Goal: Register for event/course: Sign up to attend an event or enroll in a course

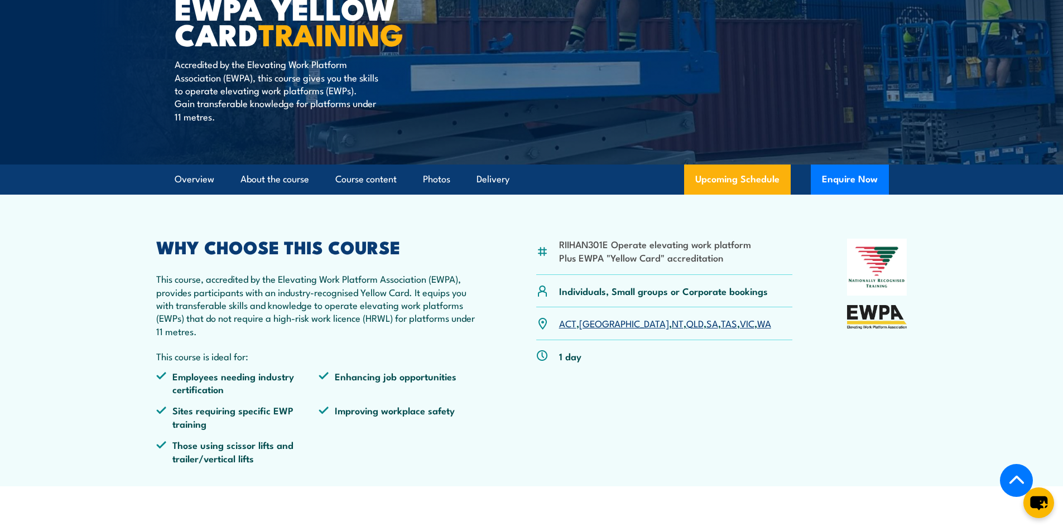
scroll to position [335, 0]
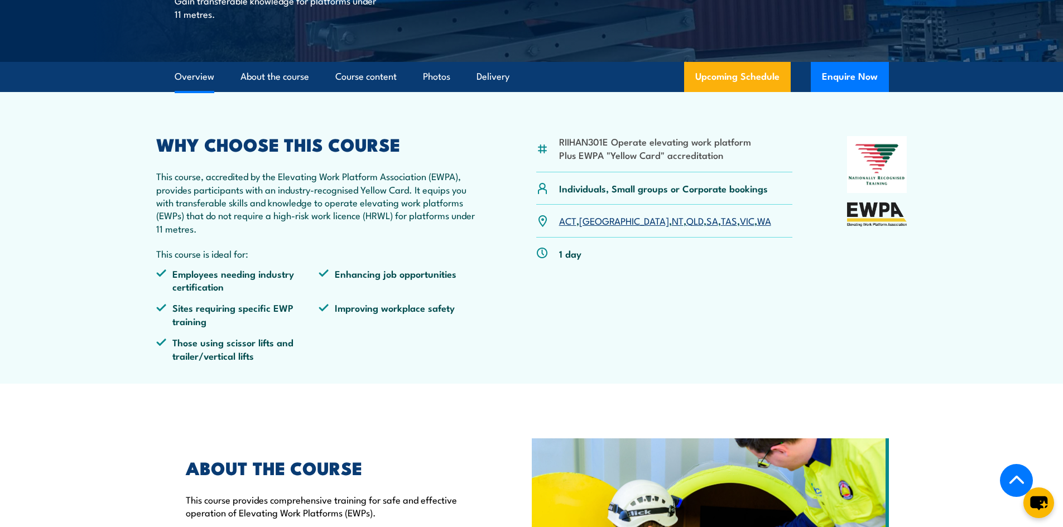
click at [740, 225] on link "VIC" at bounding box center [747, 220] width 15 height 13
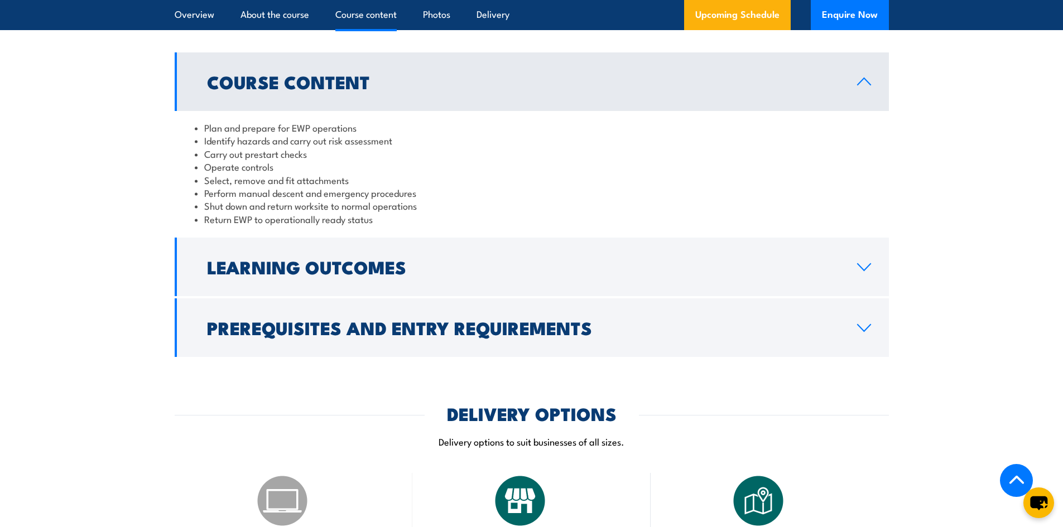
scroll to position [972, 0]
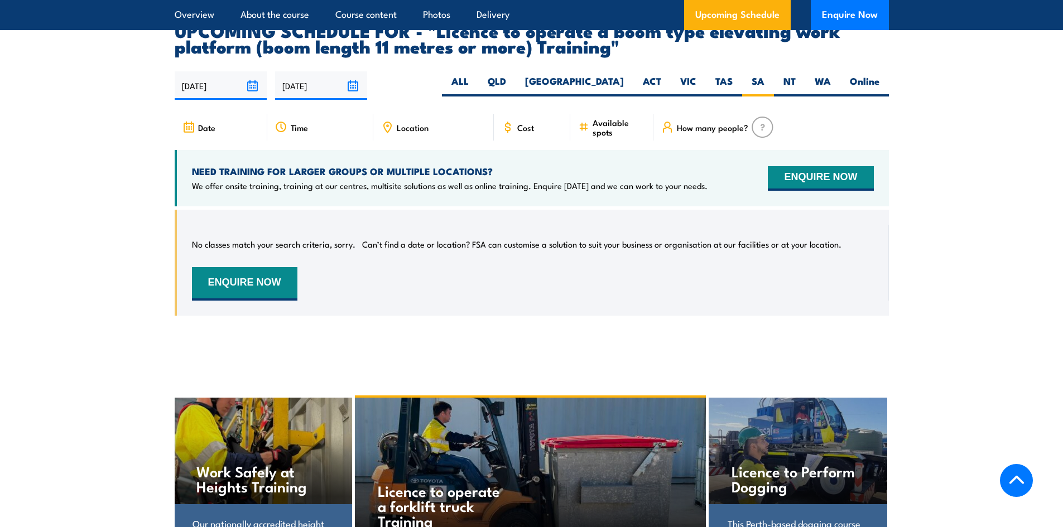
scroll to position [1968, 0]
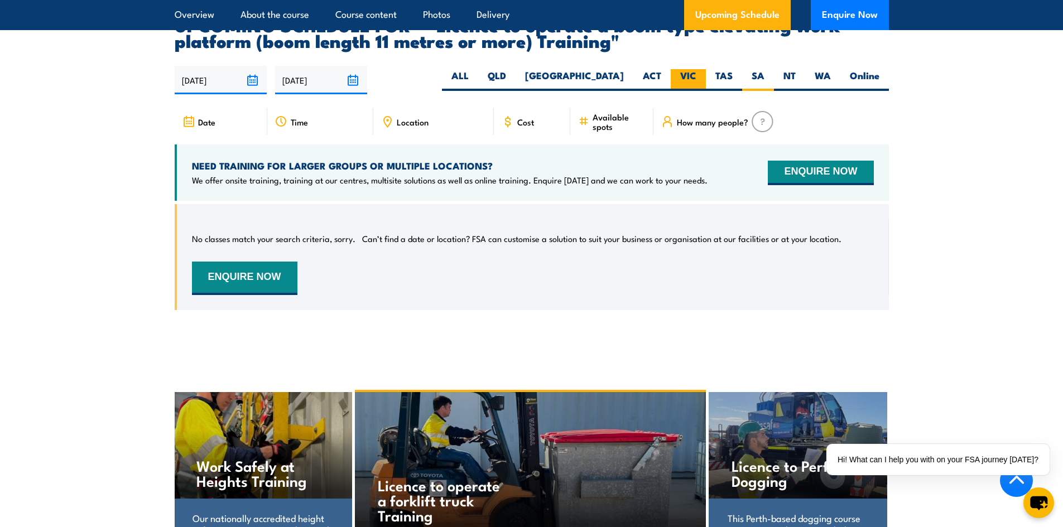
click at [688, 69] on label "VIC" at bounding box center [688, 80] width 35 height 22
click at [697, 69] on input "VIC" at bounding box center [700, 72] width 7 height 7
radio input "true"
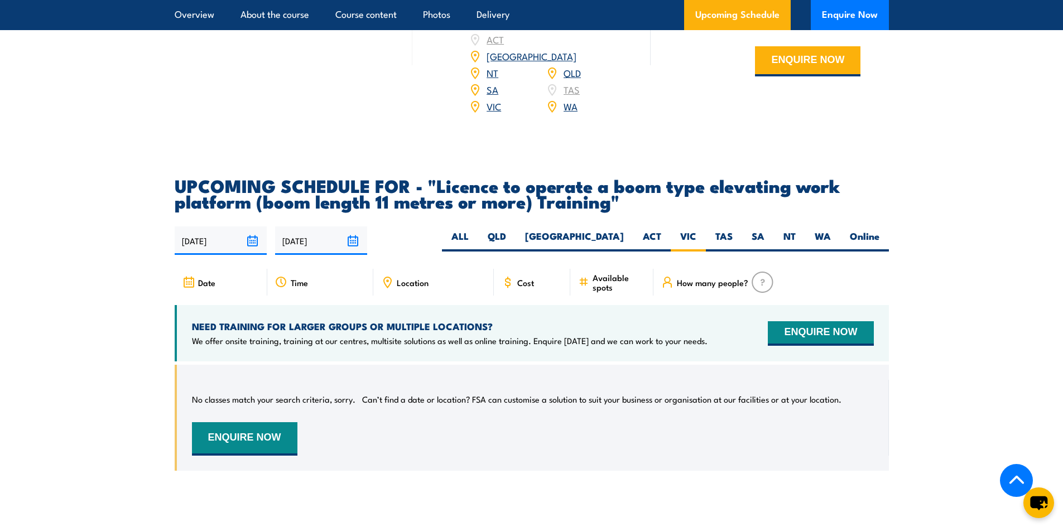
scroll to position [1801, 0]
